Goal: Find specific page/section: Find specific page/section

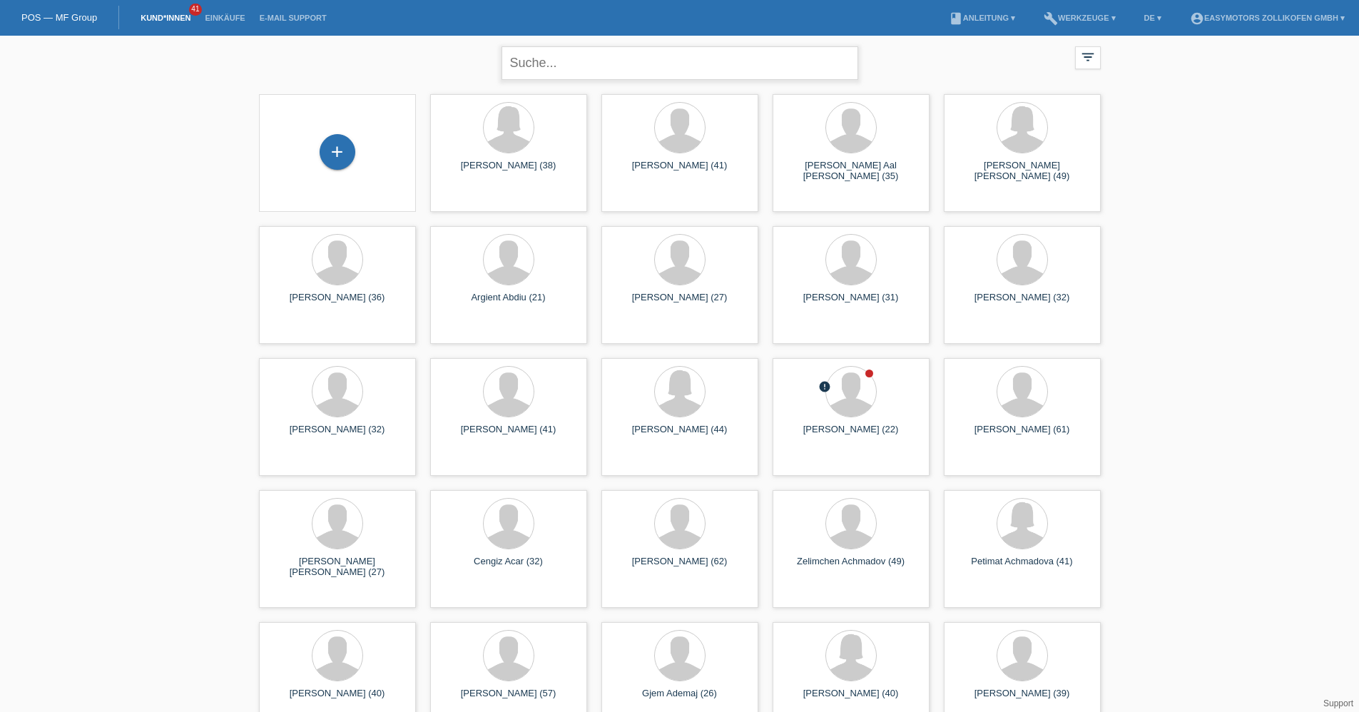
click at [716, 71] on input "text" at bounding box center [679, 63] width 357 height 34
type input "essmat"
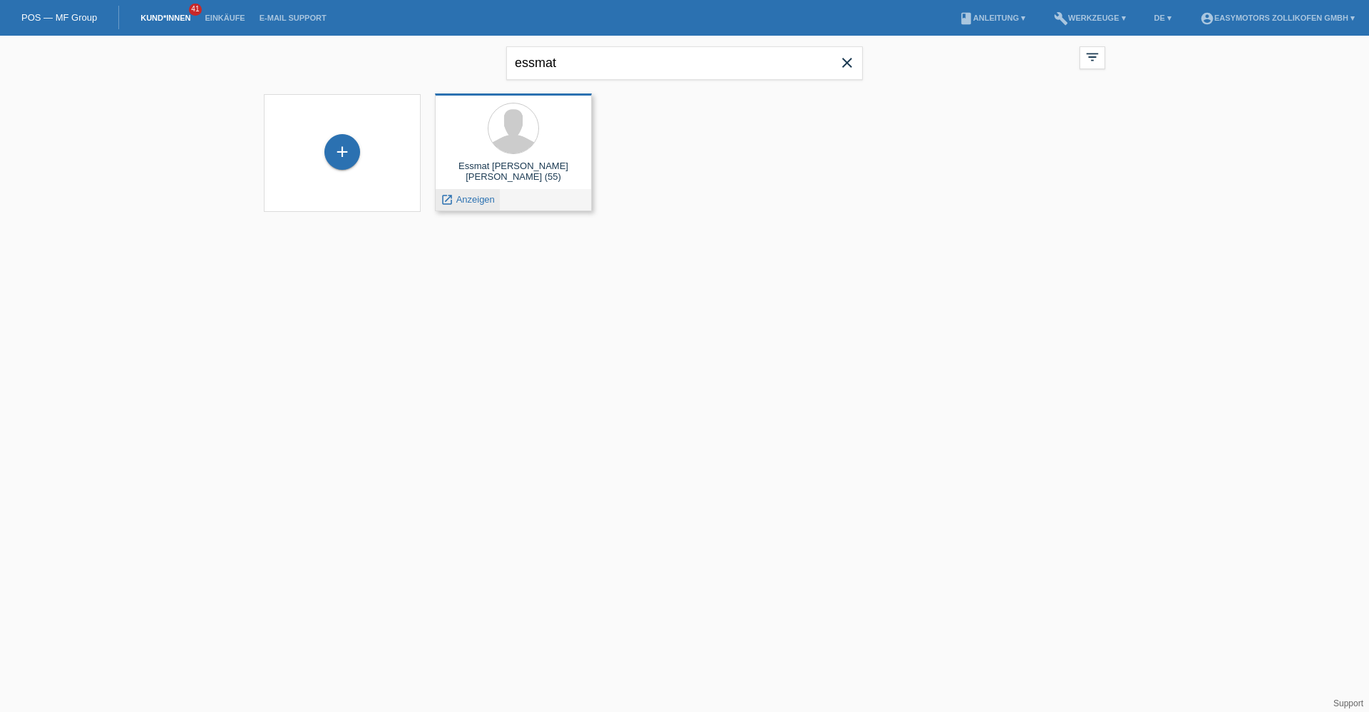
click at [469, 199] on span "Anzeigen" at bounding box center [475, 199] width 39 height 11
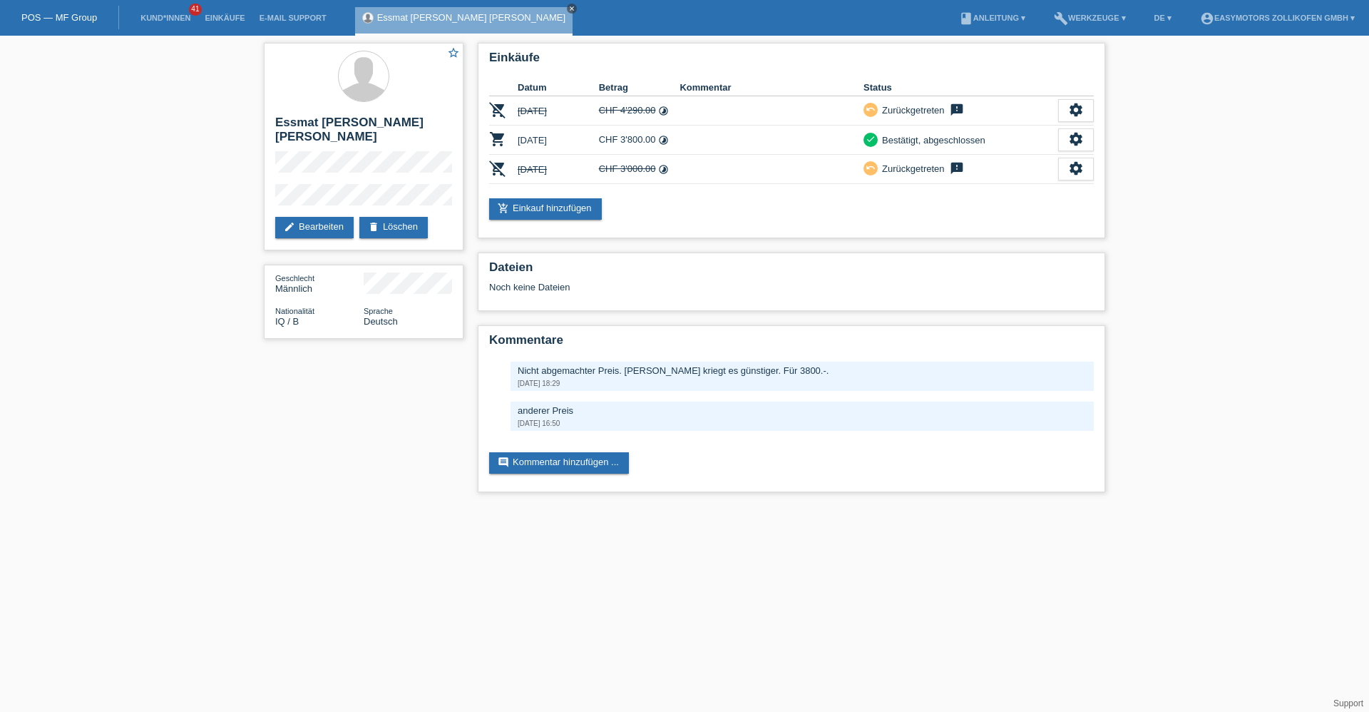
click at [567, 11] on link "close" at bounding box center [572, 9] width 10 height 10
click at [267, 506] on html "POS — MF Group Kund*innen 41 Einkäufe E-Mail Support menu DE ▾" at bounding box center [684, 253] width 1369 height 506
